Goal: Task Accomplishment & Management: Manage account settings

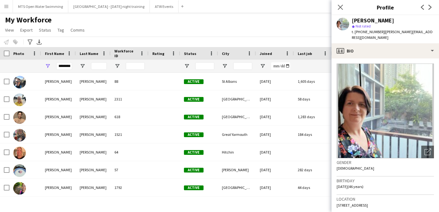
scroll to position [88, 0]
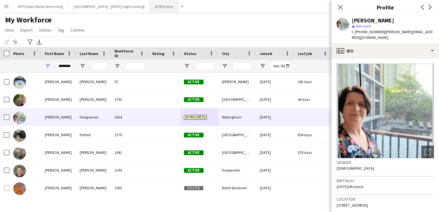
click at [151, 8] on button "ATW Events Close" at bounding box center [164, 6] width 29 height 12
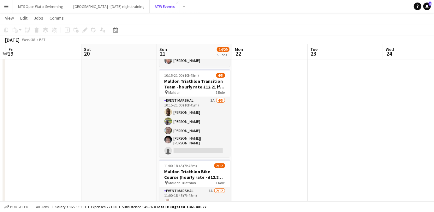
scroll to position [136, 0]
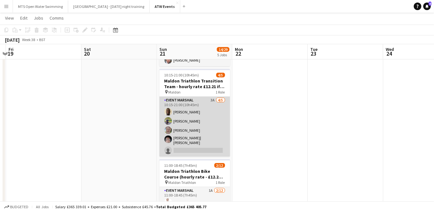
click at [211, 98] on app-card-role "Event Marshal 3A [DATE] 10:15-21:00 (10h45m) [PERSON_NAME] [PERSON_NAME] [PERSO…" at bounding box center [195, 127] width 71 height 60
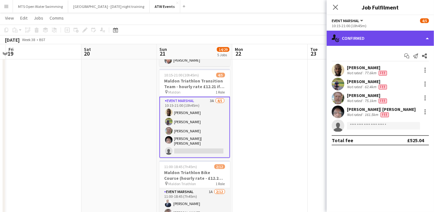
click at [350, 38] on div "single-neutral-actions-check-2 Confirmed" at bounding box center [380, 38] width 107 height 15
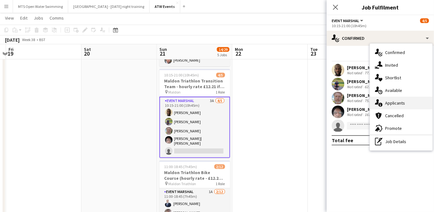
click at [388, 105] on span "Applicants" at bounding box center [395, 103] width 20 height 6
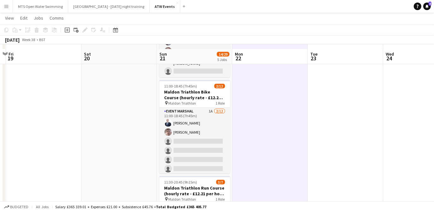
scroll to position [220, 0]
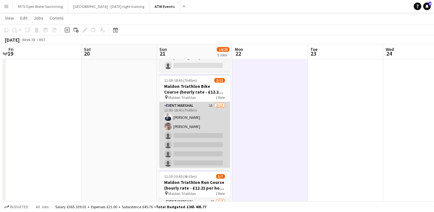
click at [208, 104] on app-card-role "Event Marshal 1A [DATE] 11:00-18:45 (7h45m) [PERSON_NAME] [PERSON_NAME] single-…" at bounding box center [195, 163] width 71 height 122
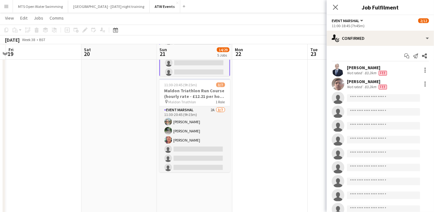
scroll to position [312, 0]
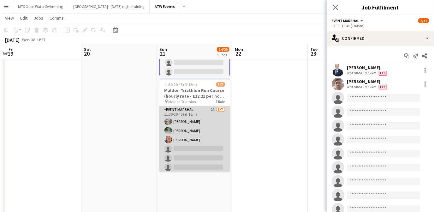
click at [208, 107] on app-card-role "Event Marshal 2A [DATE] 11:30-20:45 (9h15m) [PERSON_NAME] [PERSON_NAME] [PERSON…" at bounding box center [195, 144] width 71 height 76
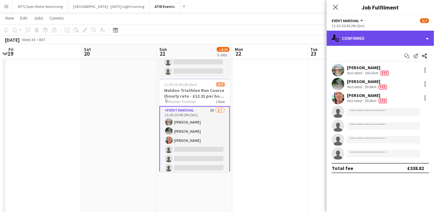
click at [370, 42] on div "single-neutral-actions-check-2 Confirmed" at bounding box center [380, 38] width 107 height 15
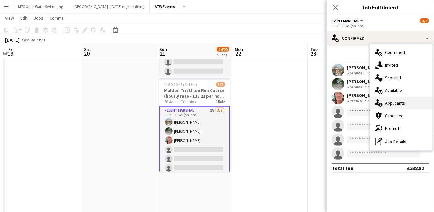
click at [395, 106] on span "Applicants" at bounding box center [395, 103] width 20 height 6
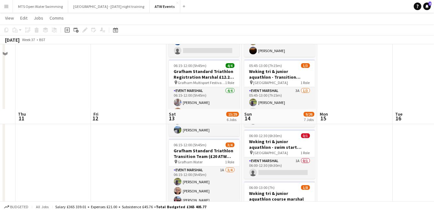
scroll to position [0, 0]
